Goal: Transaction & Acquisition: Download file/media

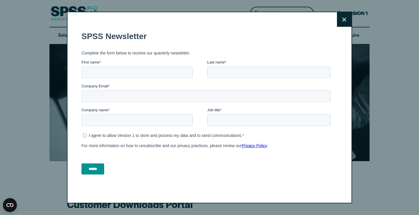
click at [345, 20] on icon at bounding box center [344, 19] width 4 height 4
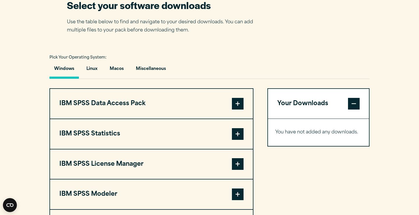
scroll to position [406, 0]
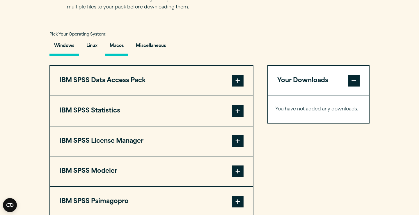
click at [119, 48] on button "Macos" at bounding box center [116, 47] width 23 height 17
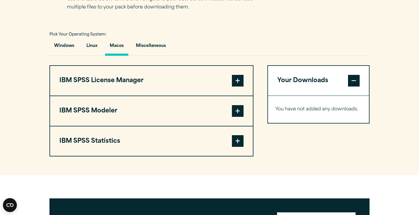
click at [196, 140] on button "IBM SPSS Statistics" at bounding box center [151, 141] width 203 height 30
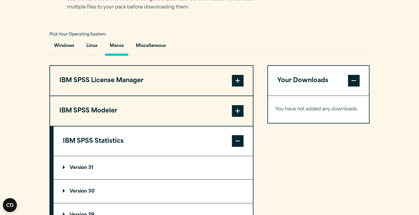
click at [80, 192] on p "Version 30" at bounding box center [79, 191] width 32 height 5
click at [319, 165] on div "Your Downloads You have not added any downloads. Download 0 Items" at bounding box center [318, 212] width 102 height 294
click at [418, 63] on section "Select your software downloads Use the table below to find and navigate to your…" at bounding box center [209, 167] width 419 height 421
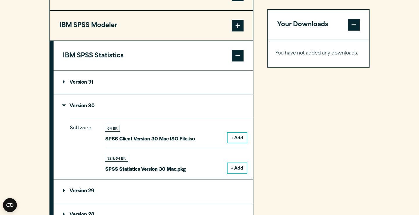
scroll to position [491, 0]
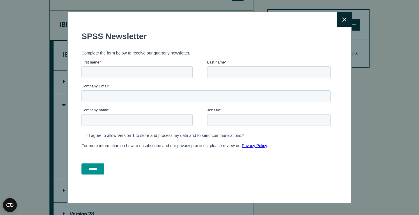
click at [344, 20] on icon at bounding box center [344, 19] width 4 height 4
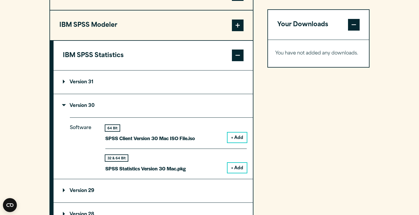
click at [238, 136] on button "+ Add" at bounding box center [236, 137] width 19 height 10
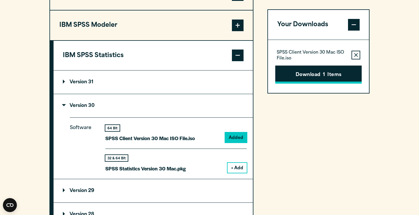
click at [325, 73] on button "Download 1 Items" at bounding box center [318, 74] width 86 height 18
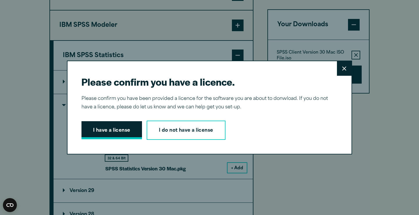
click at [111, 132] on button "I have a license" at bounding box center [111, 130] width 60 height 18
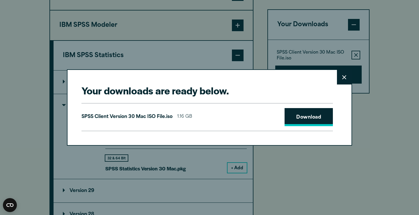
click at [314, 117] on link "Download" at bounding box center [308, 117] width 48 height 18
click at [345, 79] on icon at bounding box center [344, 77] width 4 height 4
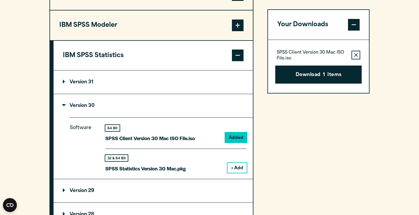
click at [238, 167] on button "+ Add" at bounding box center [236, 168] width 19 height 10
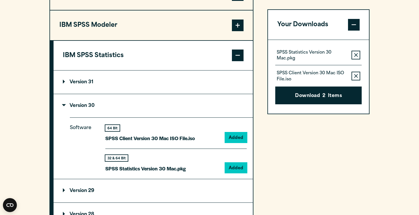
click at [353, 74] on button "Remove this item from your software download list" at bounding box center [355, 76] width 9 height 9
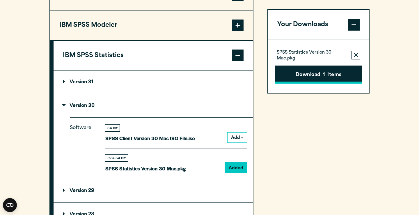
click at [322, 75] on button "Download 1 Items" at bounding box center [318, 74] width 86 height 18
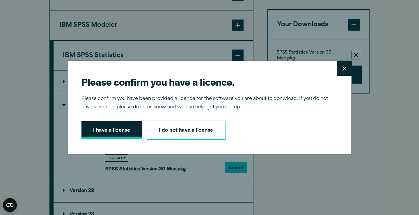
click at [108, 129] on button "I have a license" at bounding box center [111, 130] width 60 height 18
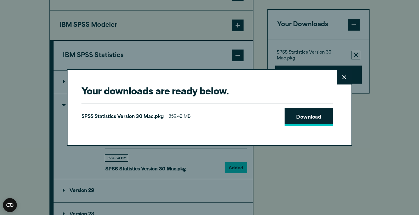
click at [315, 116] on link "Download" at bounding box center [308, 117] width 48 height 18
